Goal: Find contact information

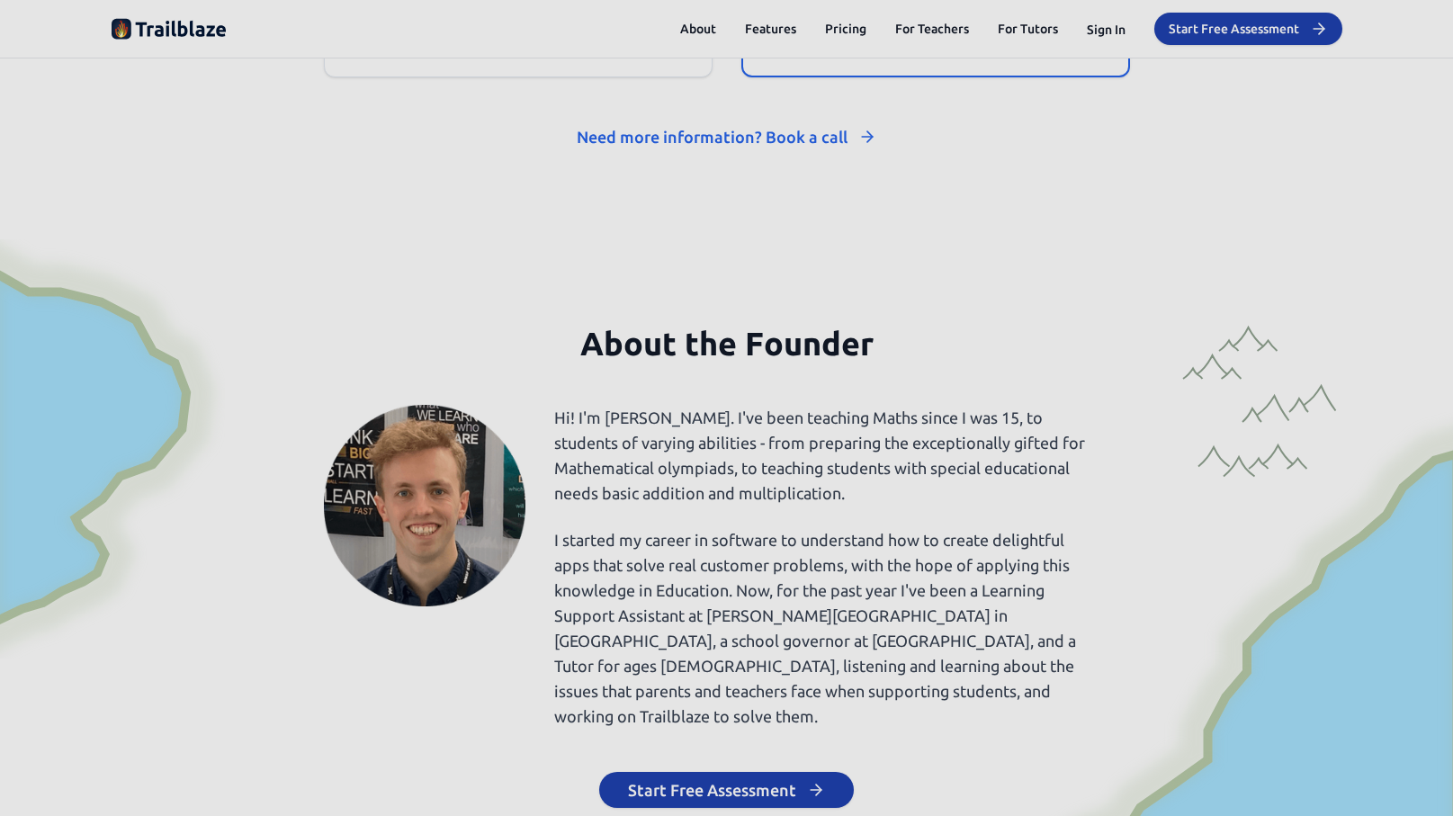
scroll to position [8434, 0]
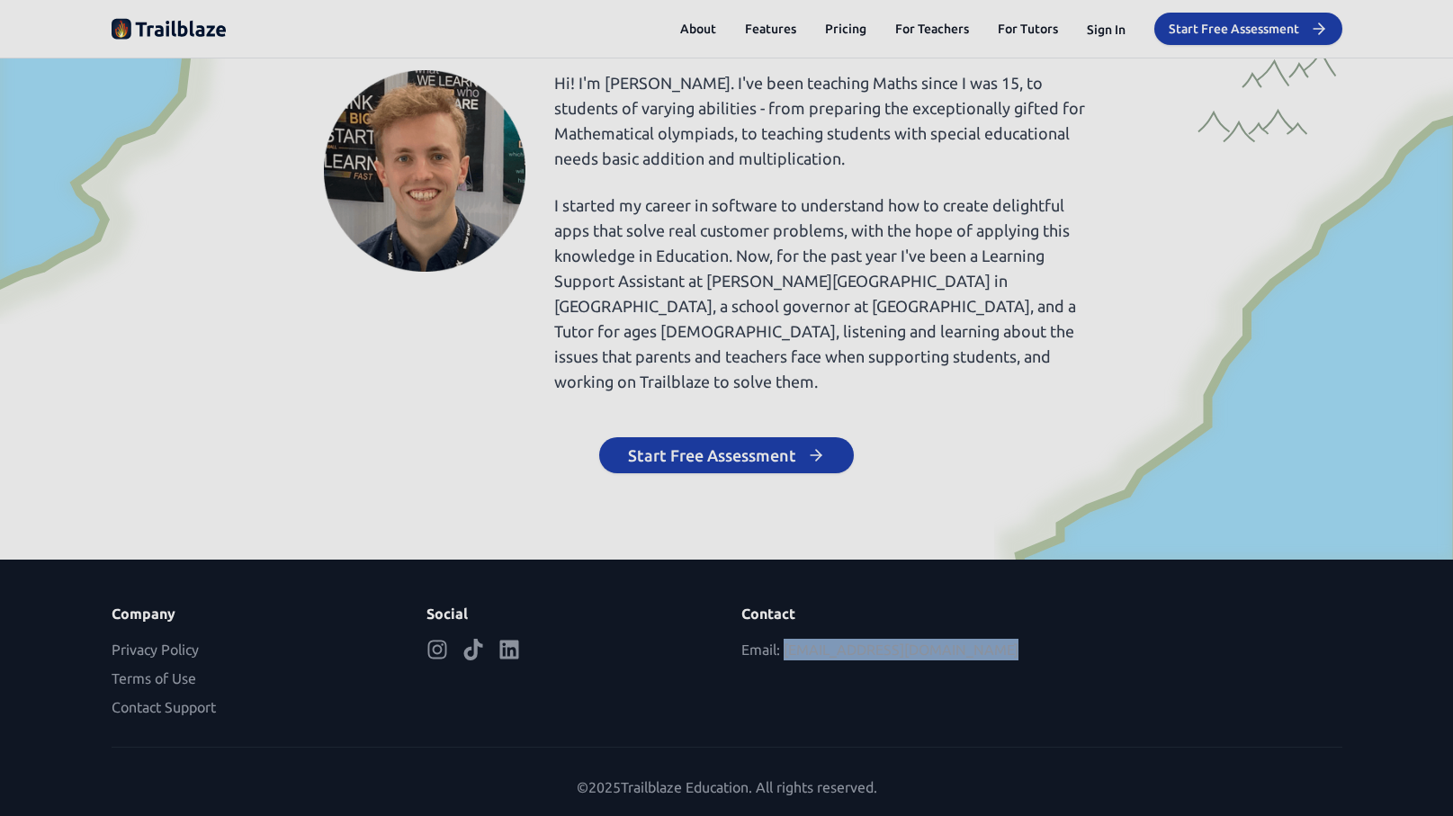
drag, startPoint x: 981, startPoint y: 630, endPoint x: 940, endPoint y: 657, distance: 48.7
click at [777, 639] on p "Email: [EMAIL_ADDRESS][DOMAIN_NAME]" at bounding box center [884, 650] width 286 height 22
copy p "[EMAIL_ADDRESS][DOMAIN_NAME]"
click at [189, 696] on button "Contact Support" at bounding box center [164, 707] width 104 height 22
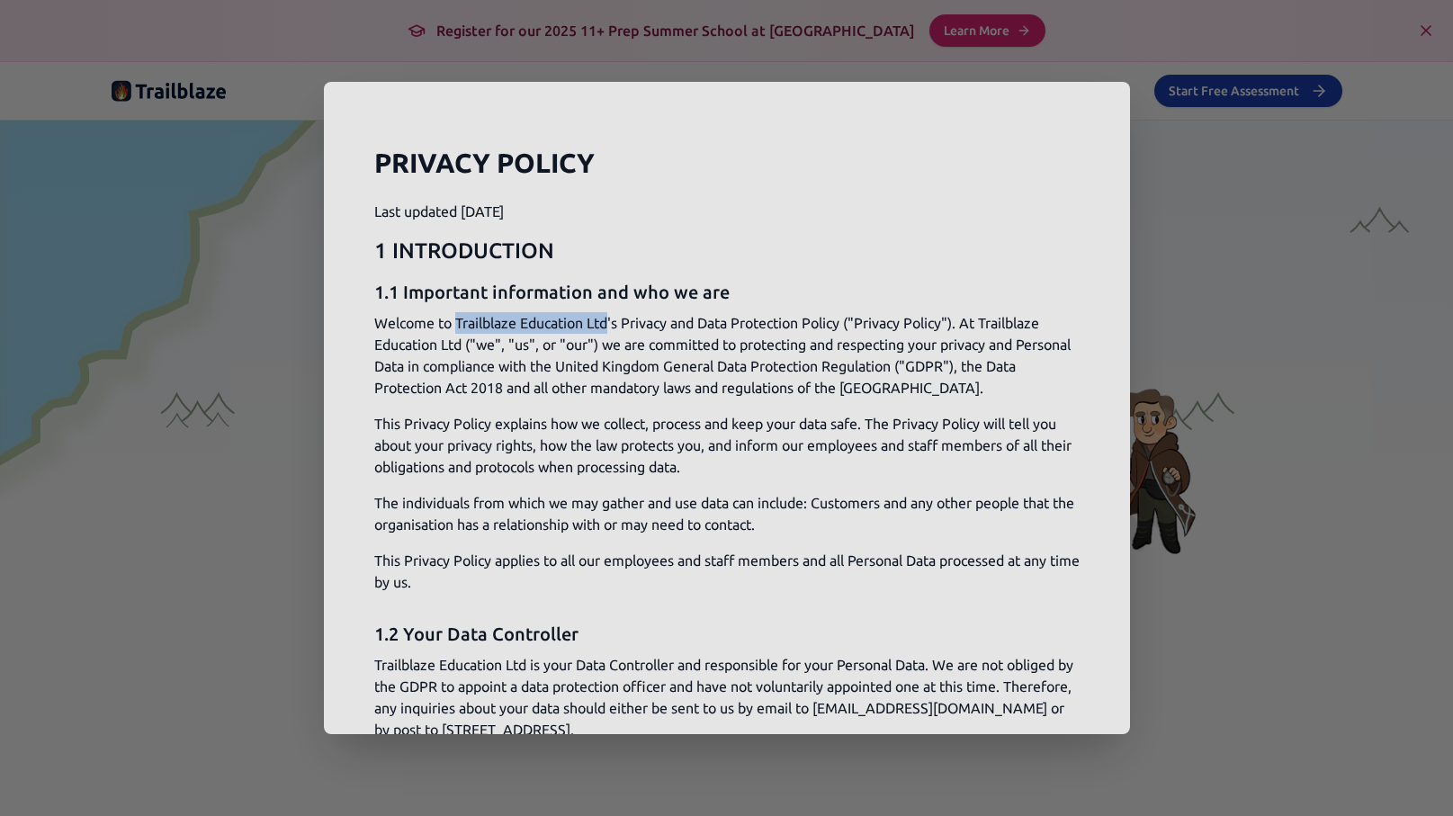
drag, startPoint x: 454, startPoint y: 328, endPoint x: 611, endPoint y: 328, distance: 156.6
click at [611, 328] on p "Welcome to Trailblaze Education Ltd's Privacy and Data Protection Policy ("Priv…" at bounding box center [726, 355] width 705 height 86
copy p "Trailblaze Education Ltd"
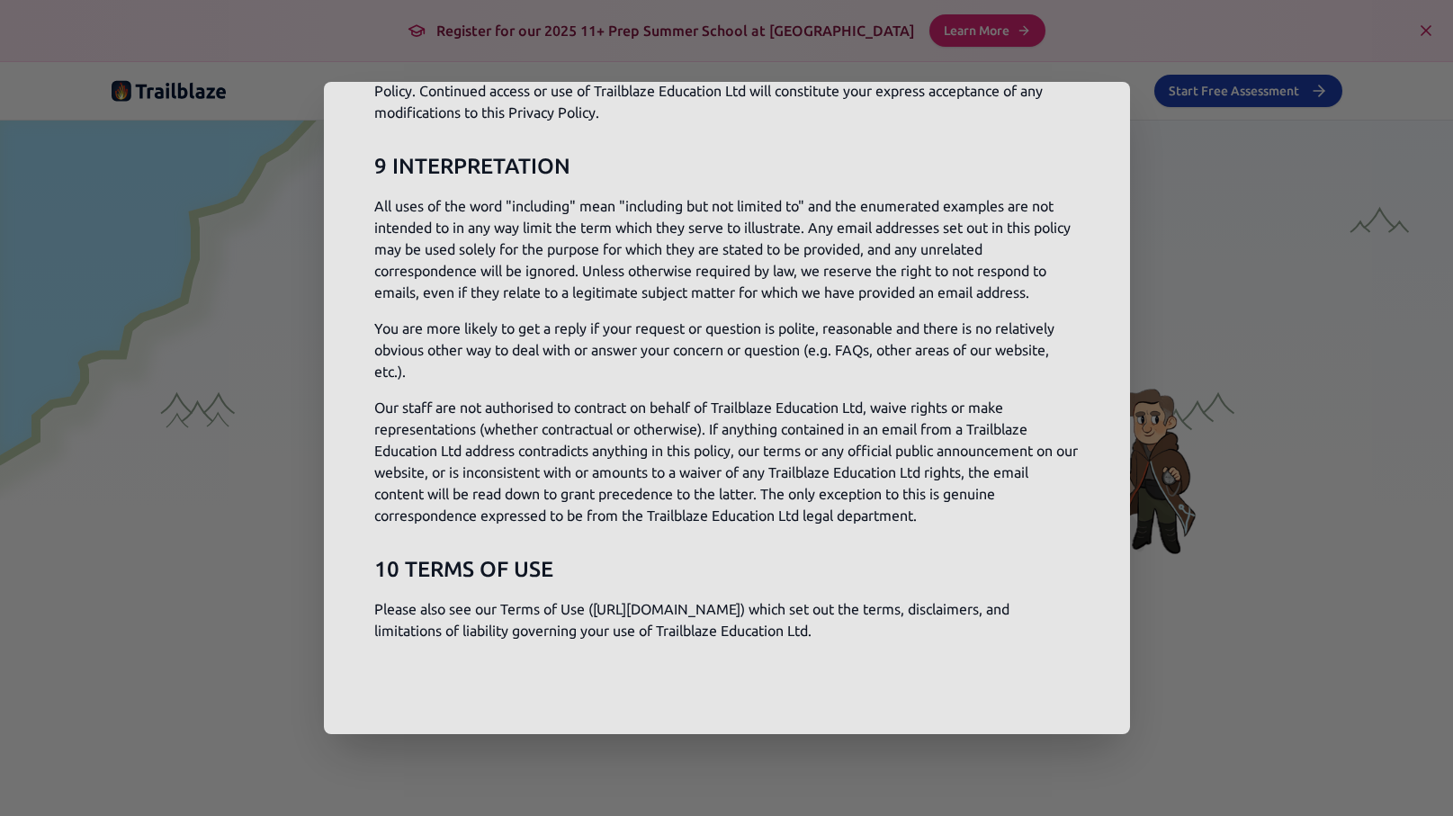
scroll to position [5856, 0]
